Goal: Check status: Check status

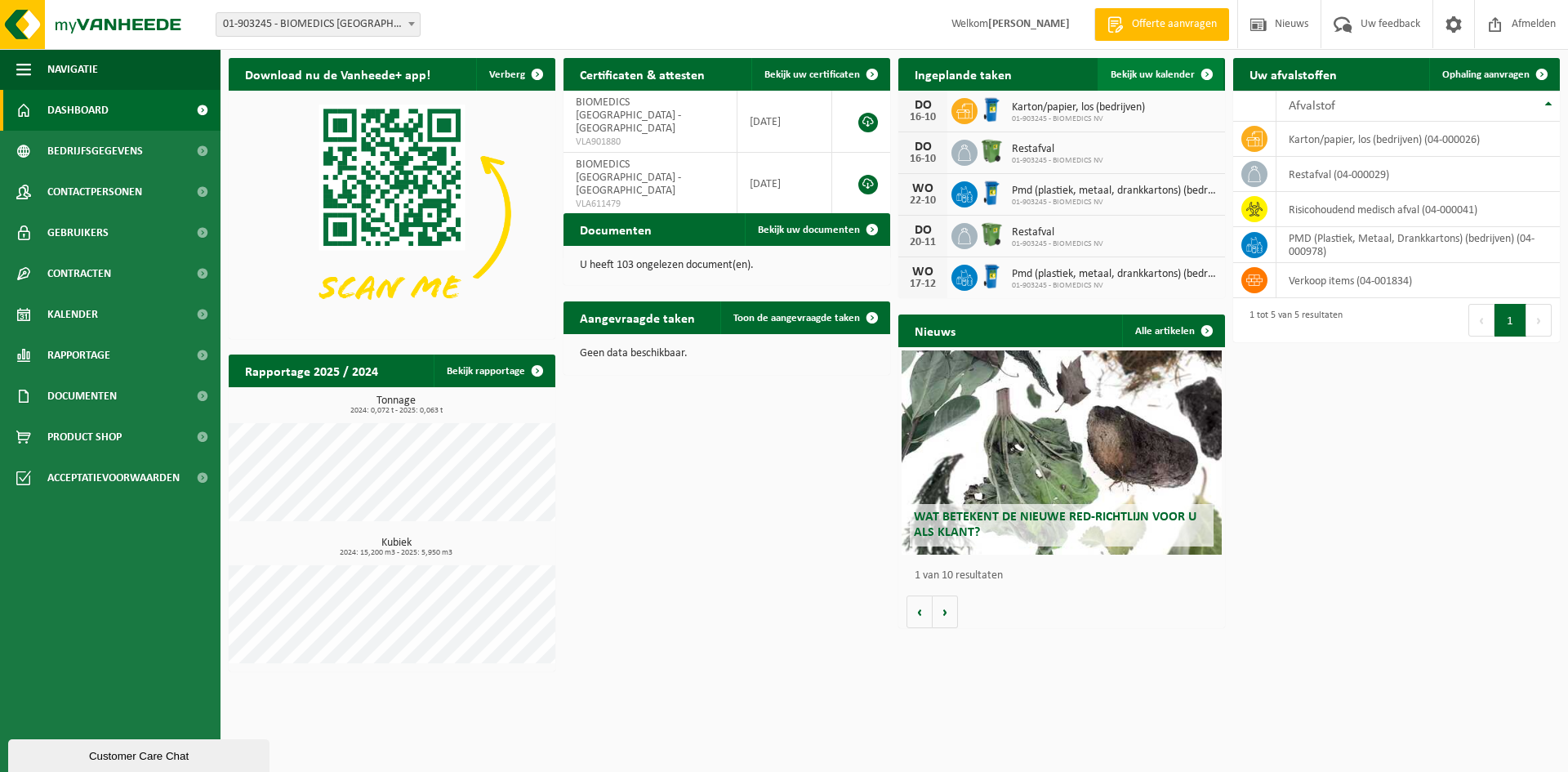
click at [1184, 81] on link "Bekijk uw kalender" at bounding box center [1160, 74] width 126 height 32
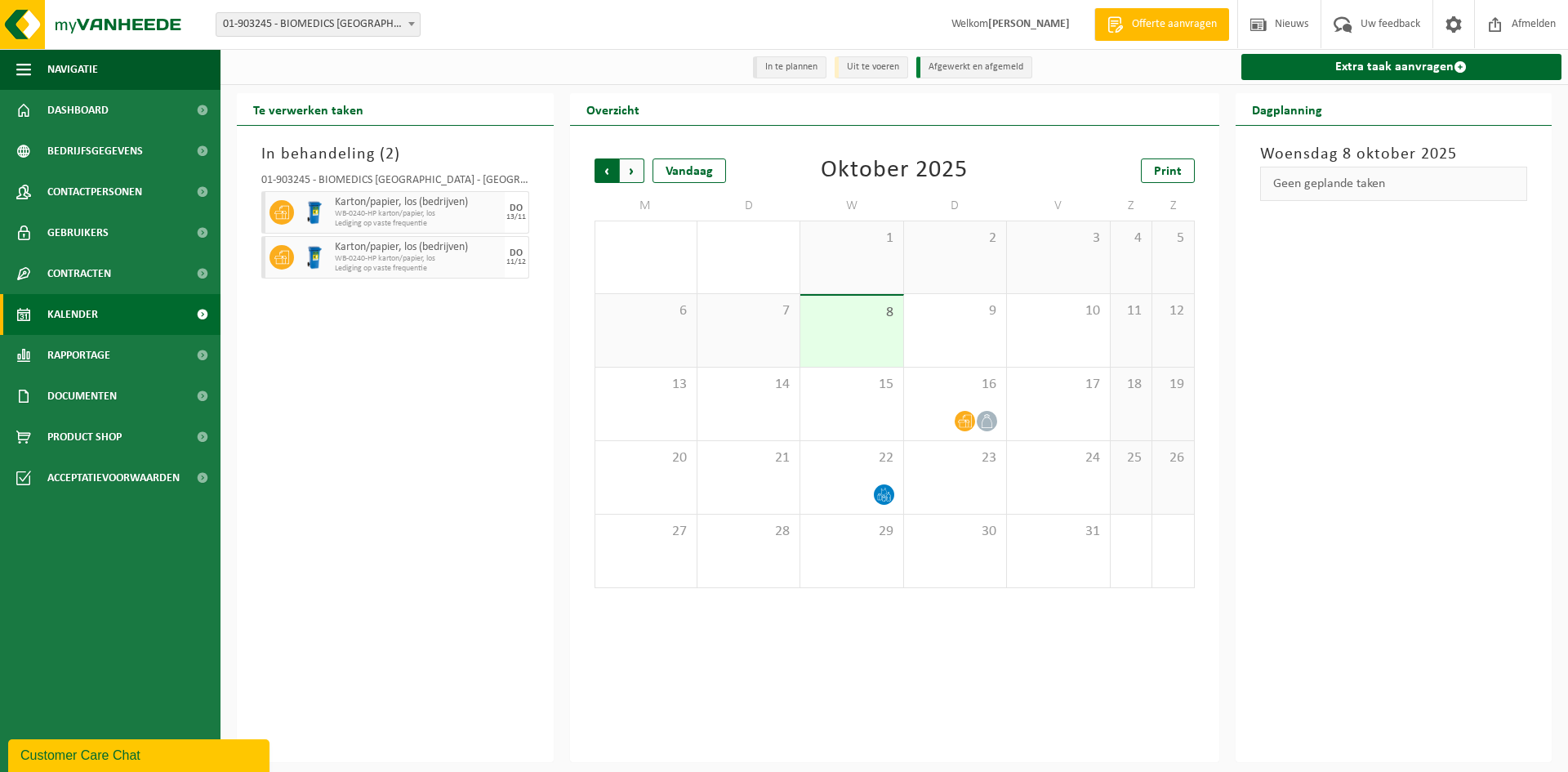
click at [634, 174] on span "Volgende" at bounding box center [632, 170] width 25 height 25
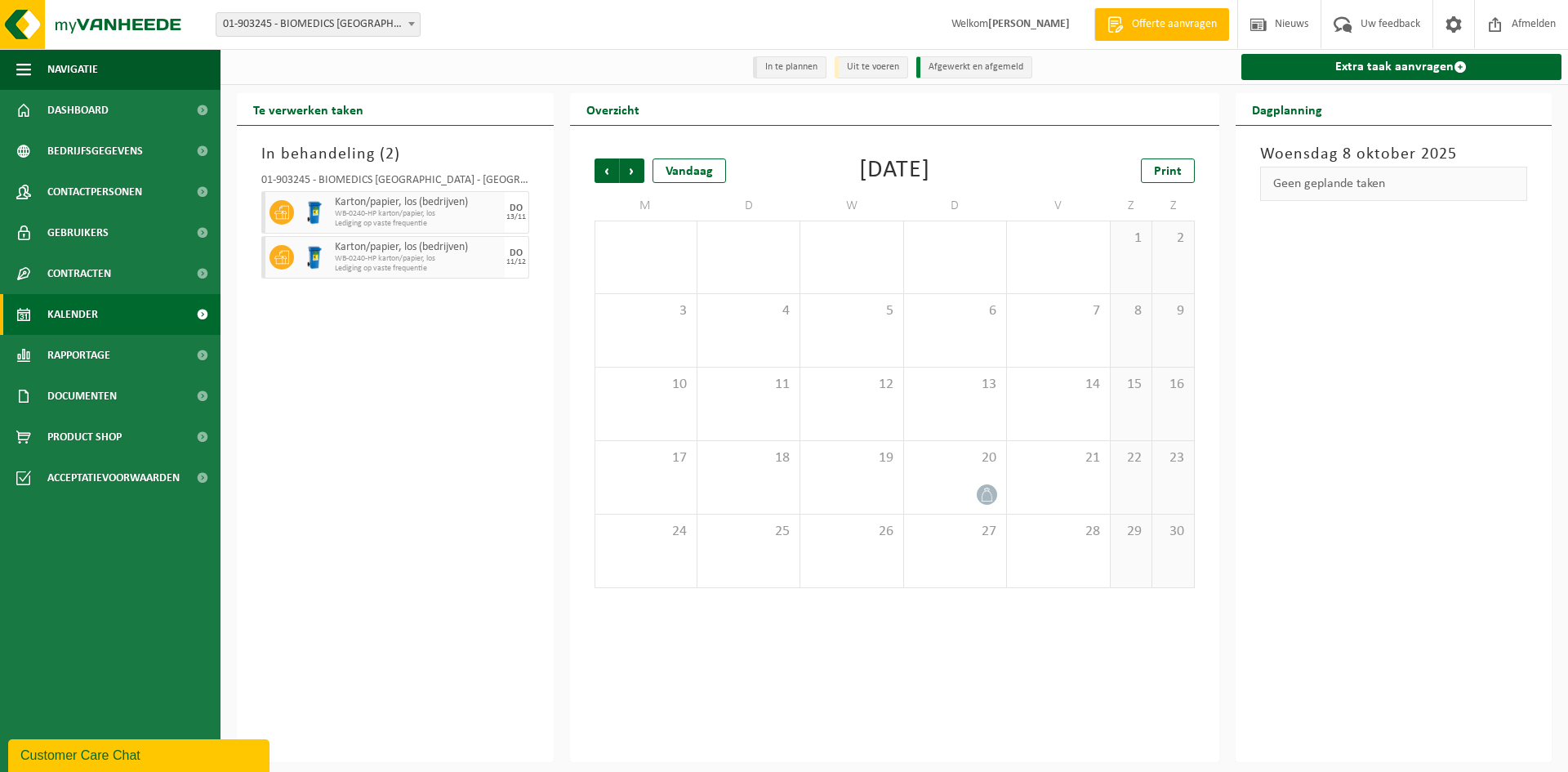
click at [634, 174] on span "Volgende" at bounding box center [632, 170] width 25 height 25
click at [880, 421] on icon at bounding box center [884, 421] width 14 height 14
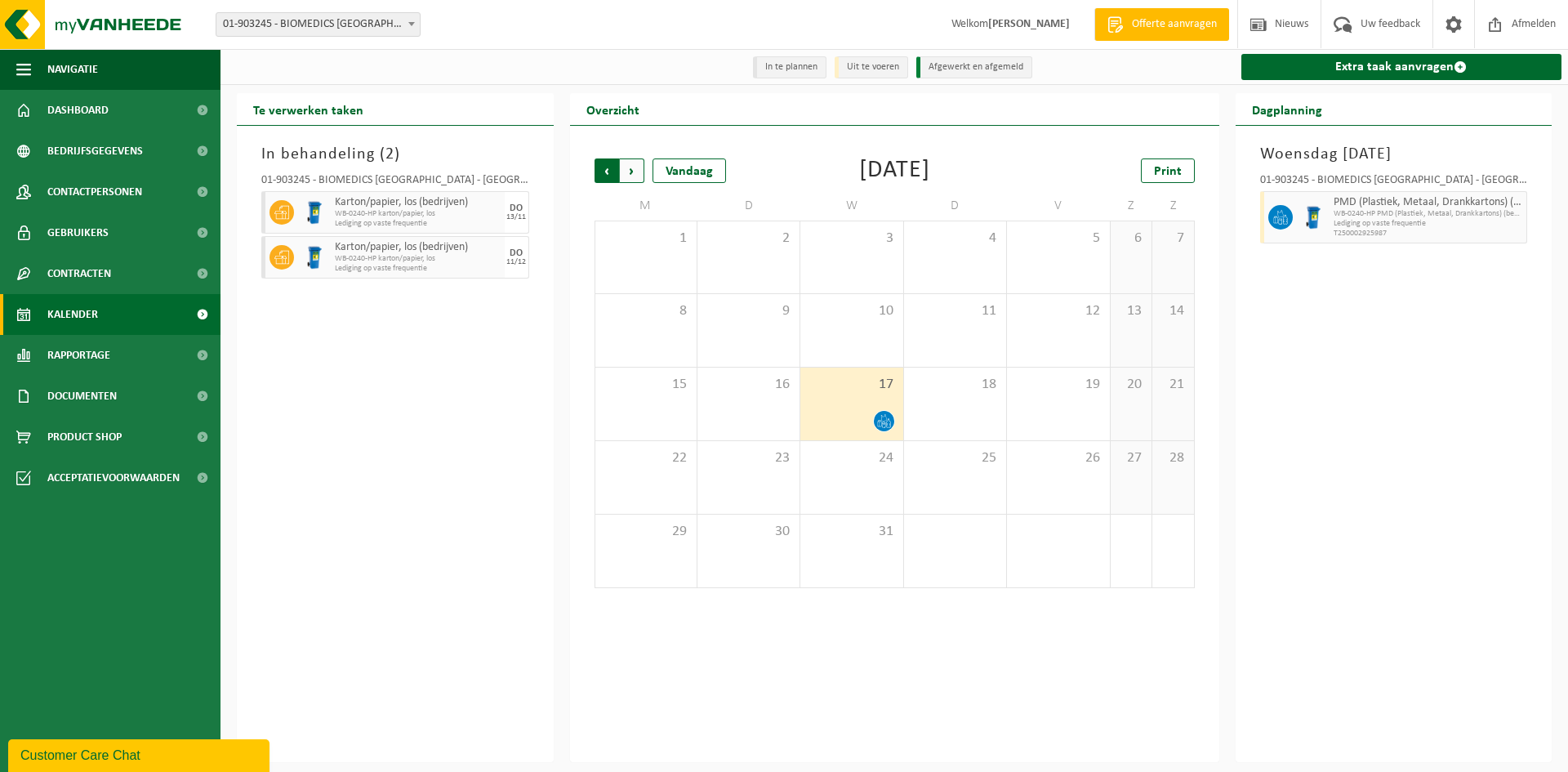
click at [634, 172] on span "Volgende" at bounding box center [632, 170] width 25 height 25
click at [604, 175] on span "Vorige" at bounding box center [606, 170] width 25 height 25
click at [1534, 23] on span "Afmelden" at bounding box center [1533, 24] width 52 height 48
